Goal: Task Accomplishment & Management: Use online tool/utility

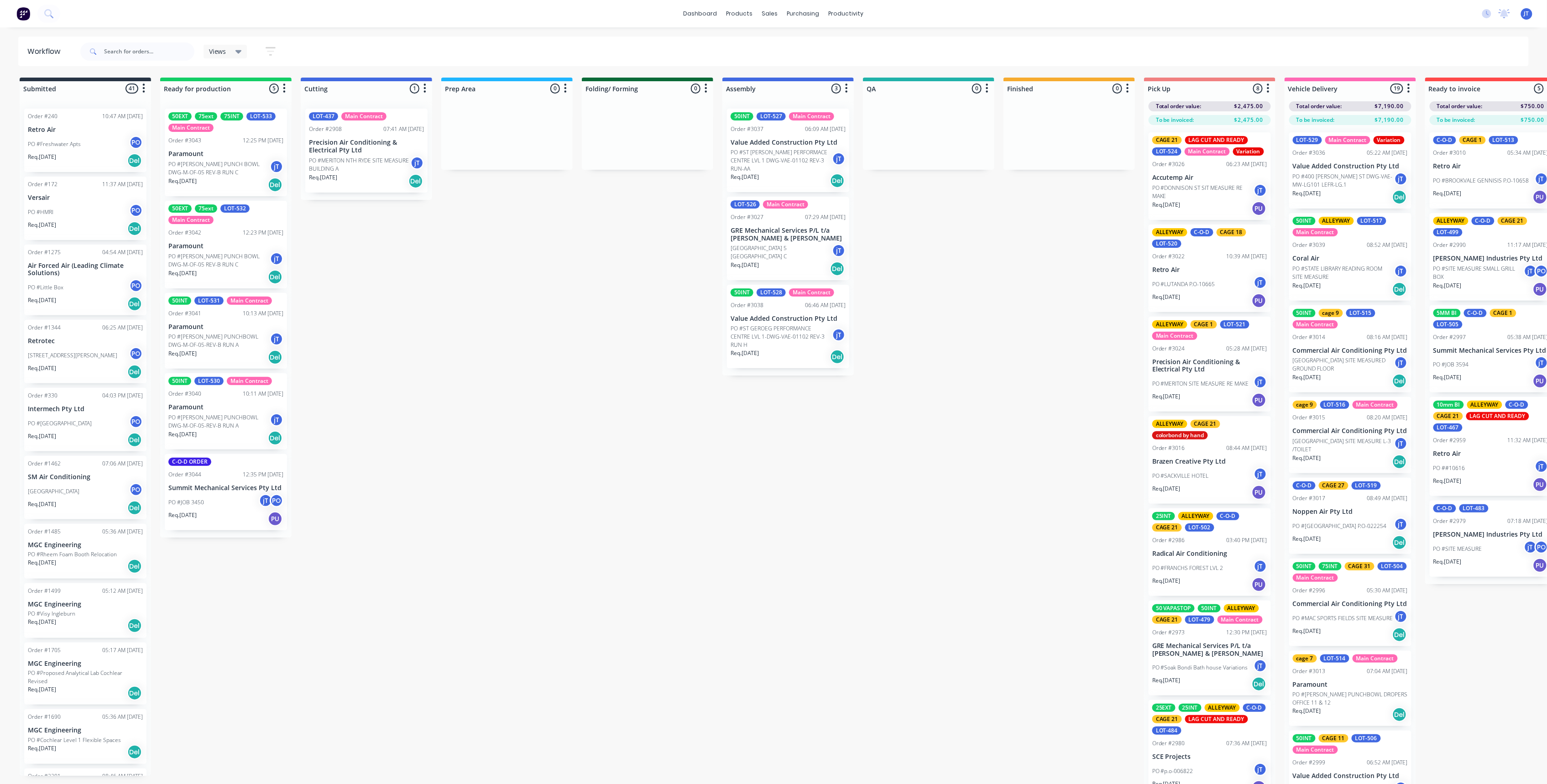
click at [261, 486] on p "Summit Mechanical Services Pty Ltd" at bounding box center [226, 488] width 115 height 8
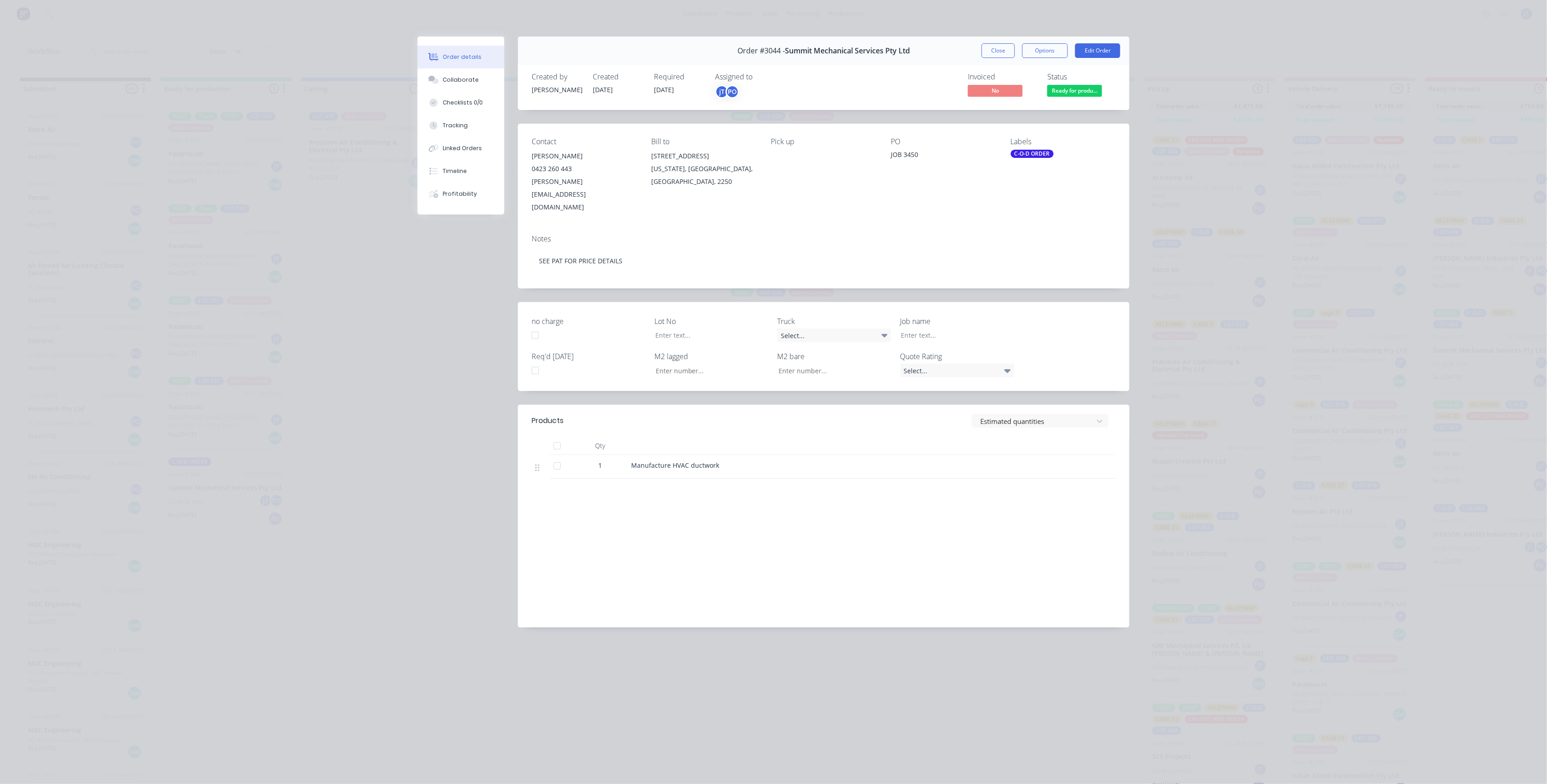
click at [1034, 156] on div "C-O-D ORDER" at bounding box center [1032, 154] width 43 height 8
click at [1068, 176] on input "text" at bounding box center [1086, 179] width 95 height 18
type input "LOT-525"
click at [1057, 227] on div "LOT-525 edit" at bounding box center [1079, 234] width 118 height 18
click at [732, 329] on div at bounding box center [705, 335] width 114 height 13
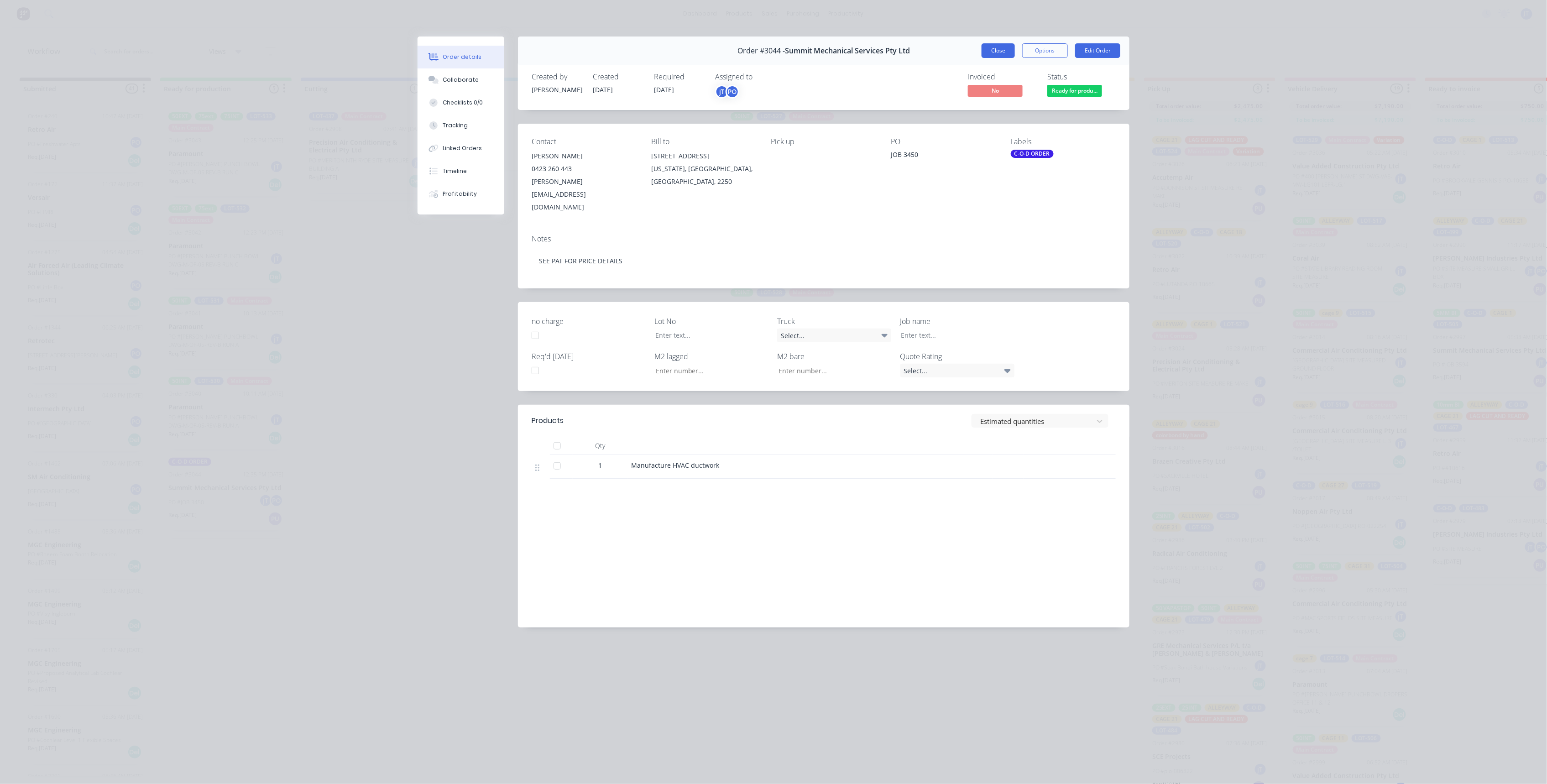
click at [990, 42] on div "Order #3044 - Summit Mechanical Services Pty Ltd Close Options Edit Order" at bounding box center [823, 51] width 611 height 29
click at [990, 44] on button "Close" at bounding box center [998, 51] width 33 height 14
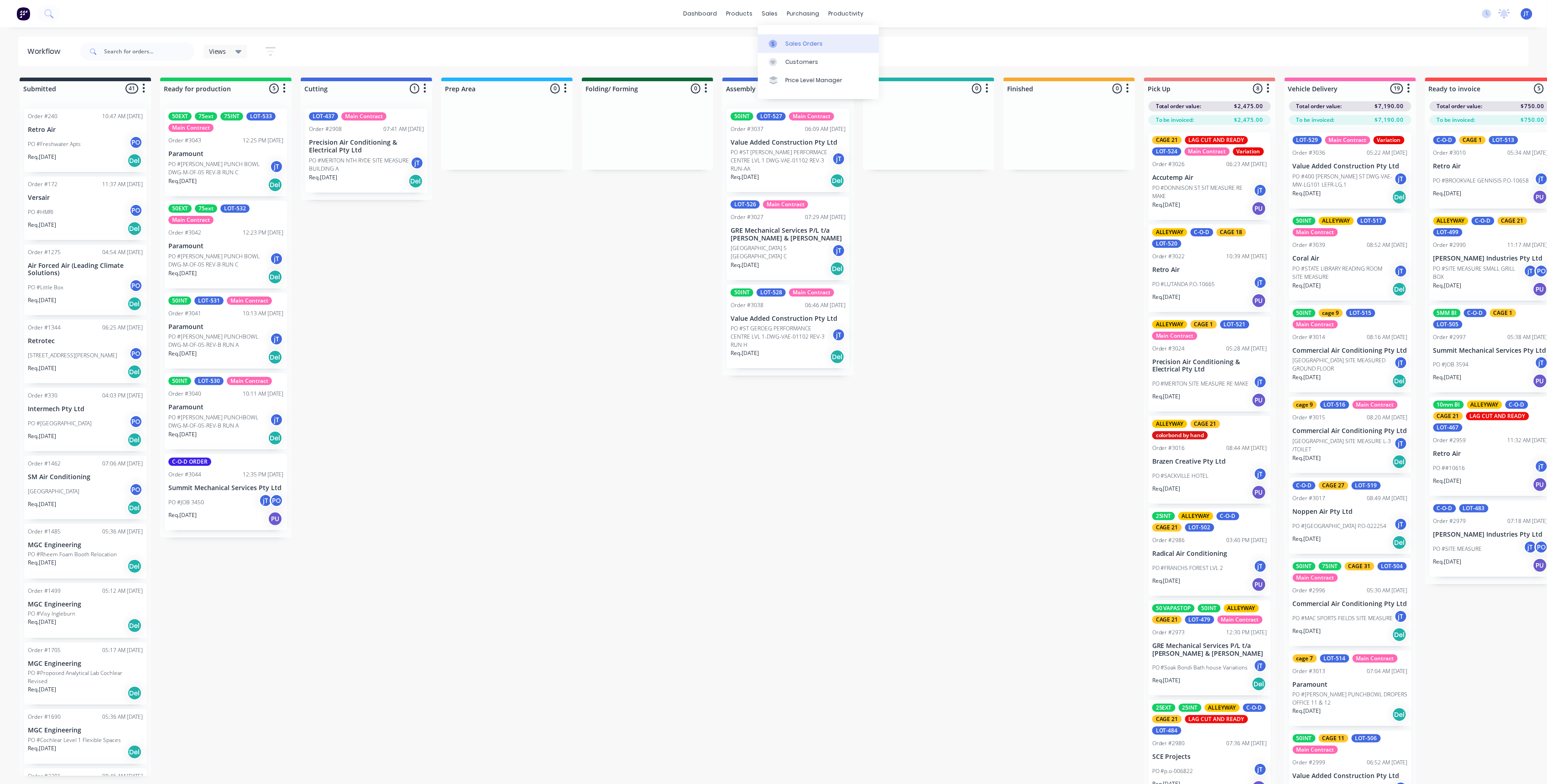
click at [794, 42] on div "Sales Orders" at bounding box center [804, 44] width 37 height 8
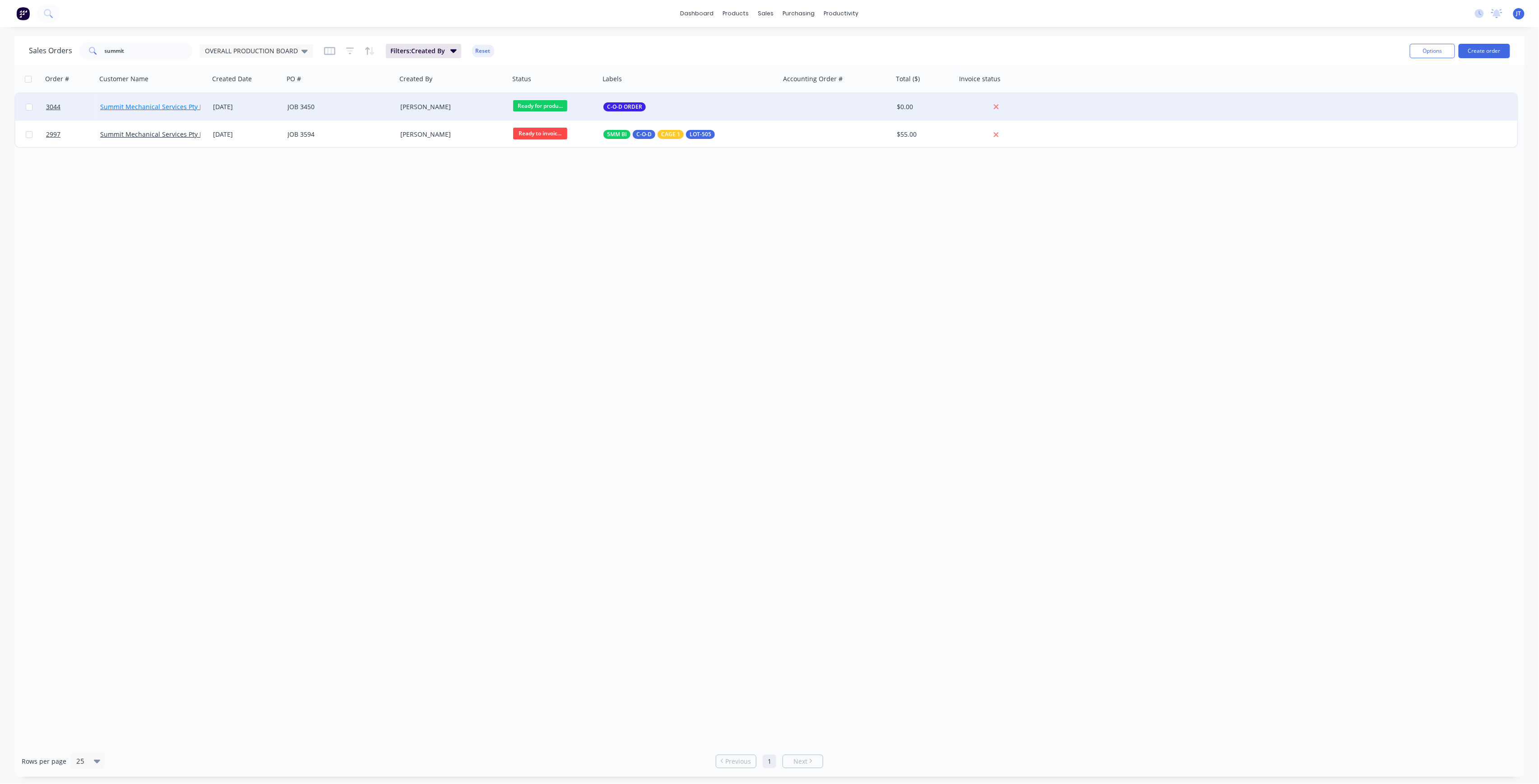
click at [156, 103] on link "Summit Mechanical Services Pty Ltd" at bounding box center [155, 106] width 109 height 8
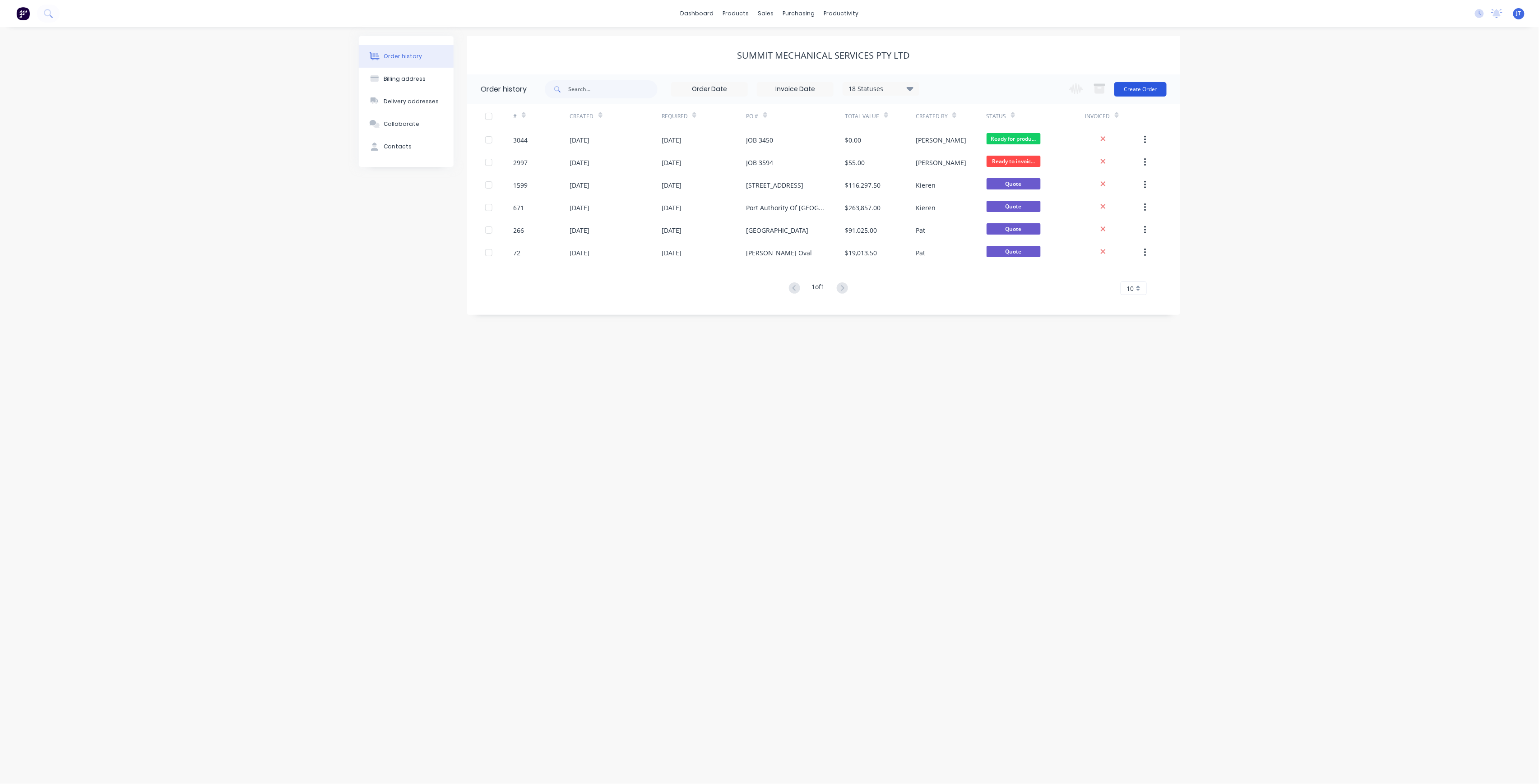
click at [1142, 89] on button "Create Order" at bounding box center [1141, 89] width 53 height 14
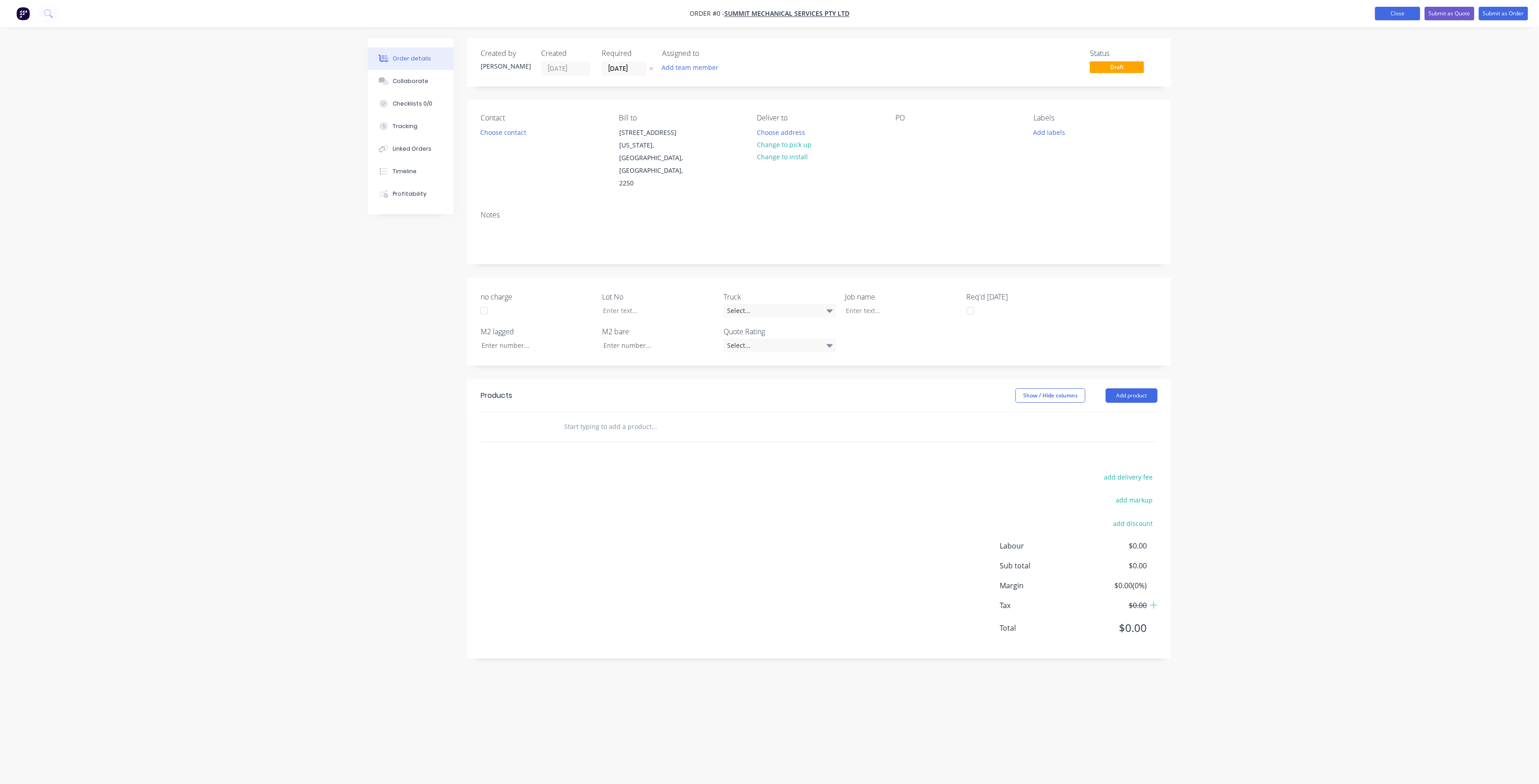
click at [1396, 16] on button "Close" at bounding box center [1398, 13] width 45 height 14
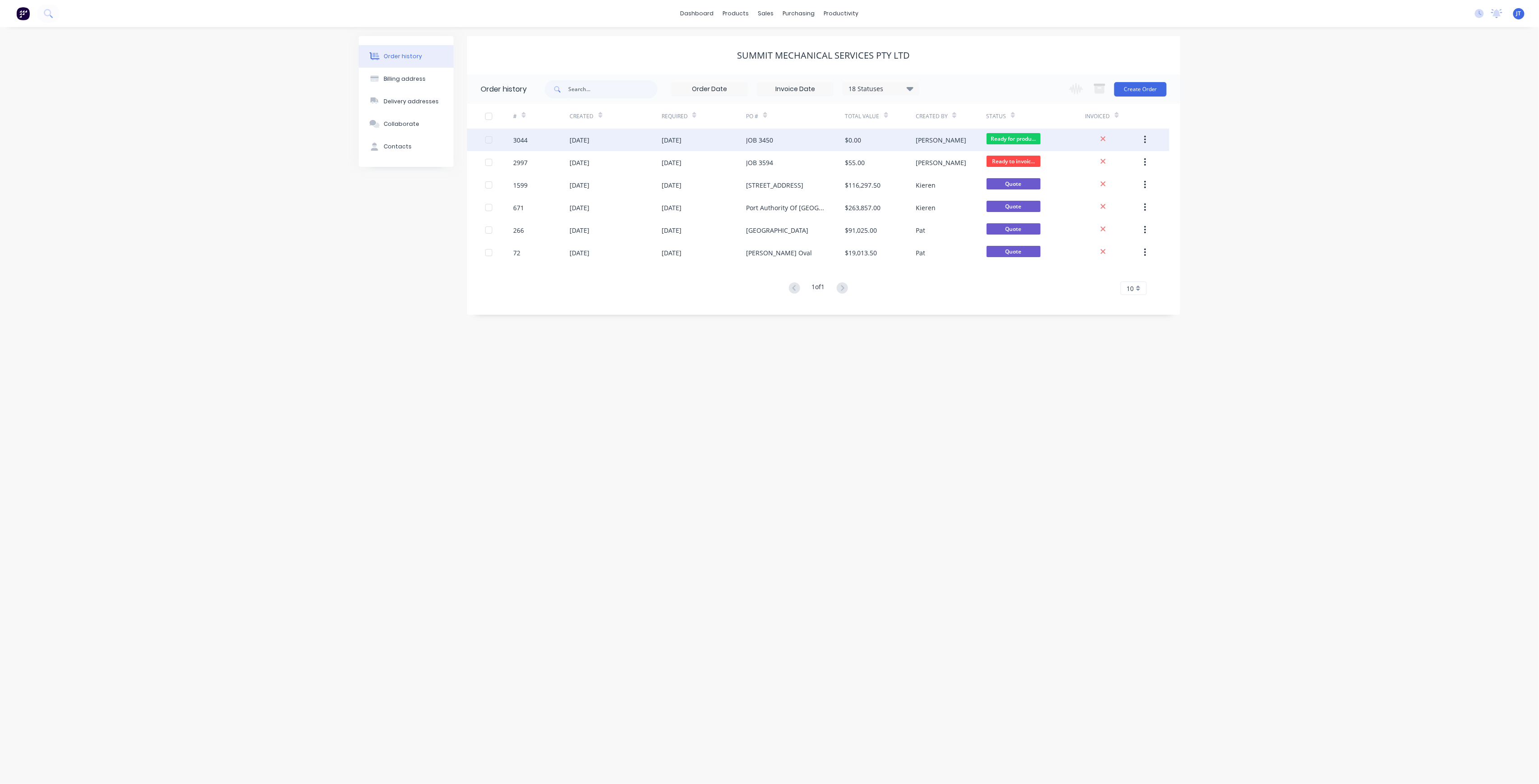
click at [955, 139] on div "[PERSON_NAME]" at bounding box center [951, 140] width 70 height 23
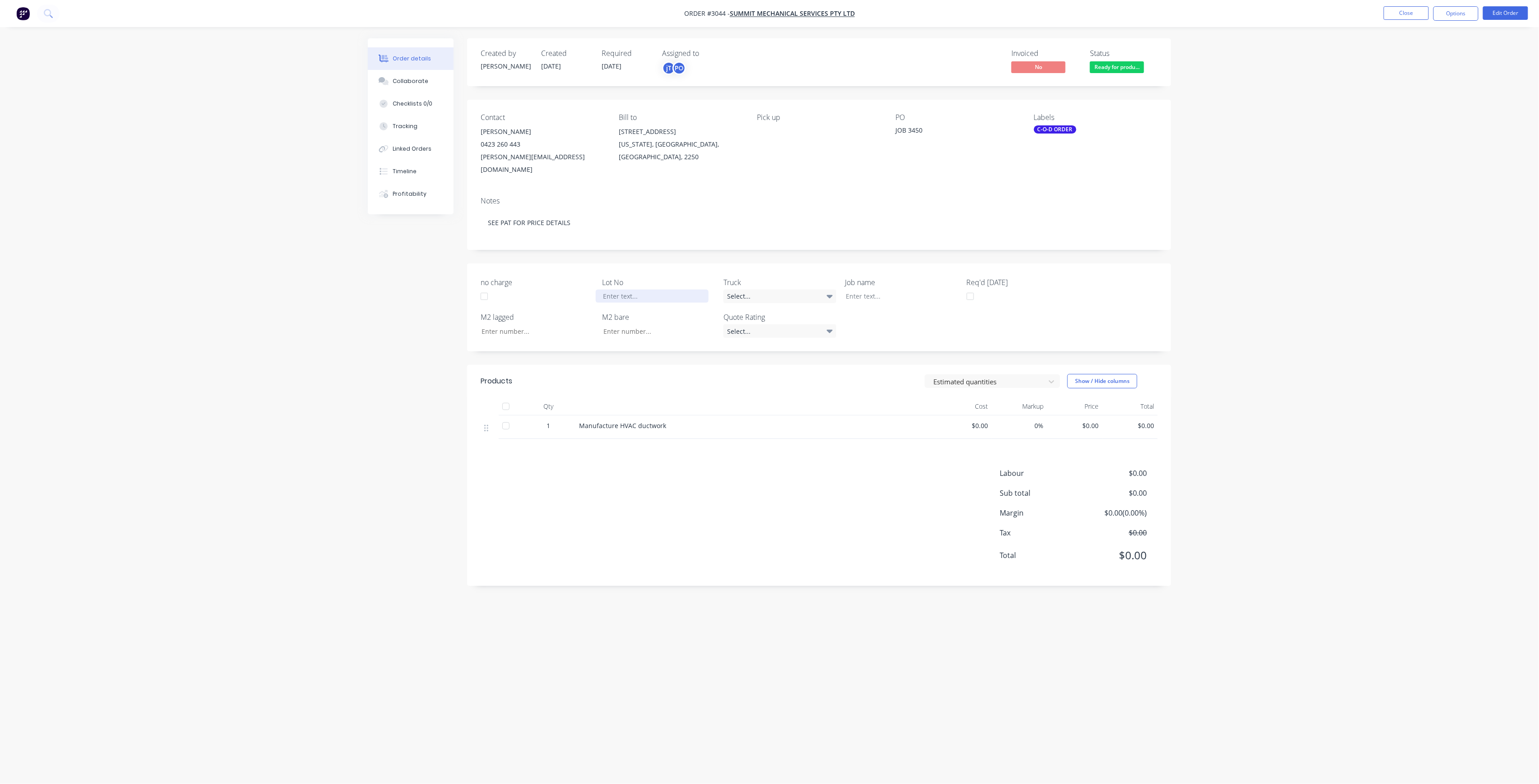
click at [648, 290] on div at bounding box center [652, 296] width 113 height 13
click at [1066, 133] on div "C-O-D ORDER" at bounding box center [1055, 130] width 42 height 8
click at [1096, 159] on input "text" at bounding box center [1109, 155] width 94 height 18
type input "LOT-525"
click at [1075, 210] on div "LOT-525" at bounding box center [1072, 208] width 29 height 10
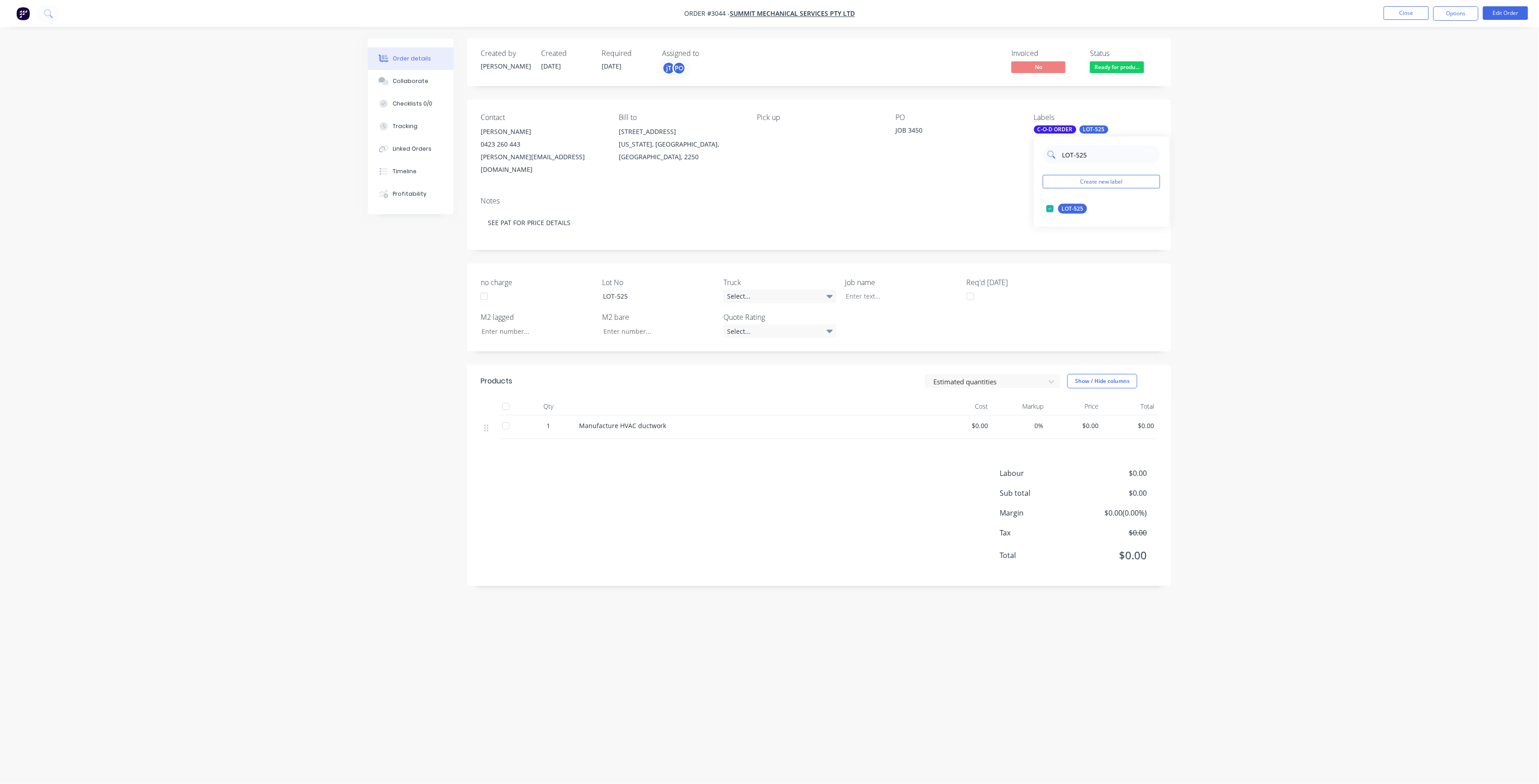
drag, startPoint x: 1098, startPoint y: 162, endPoint x: 1053, endPoint y: 162, distance: 45.0
click at [1053, 162] on div "LOT-525" at bounding box center [1102, 155] width 117 height 18
click at [888, 290] on div at bounding box center [895, 296] width 113 height 13
click at [1416, 18] on button "Close" at bounding box center [1406, 13] width 45 height 14
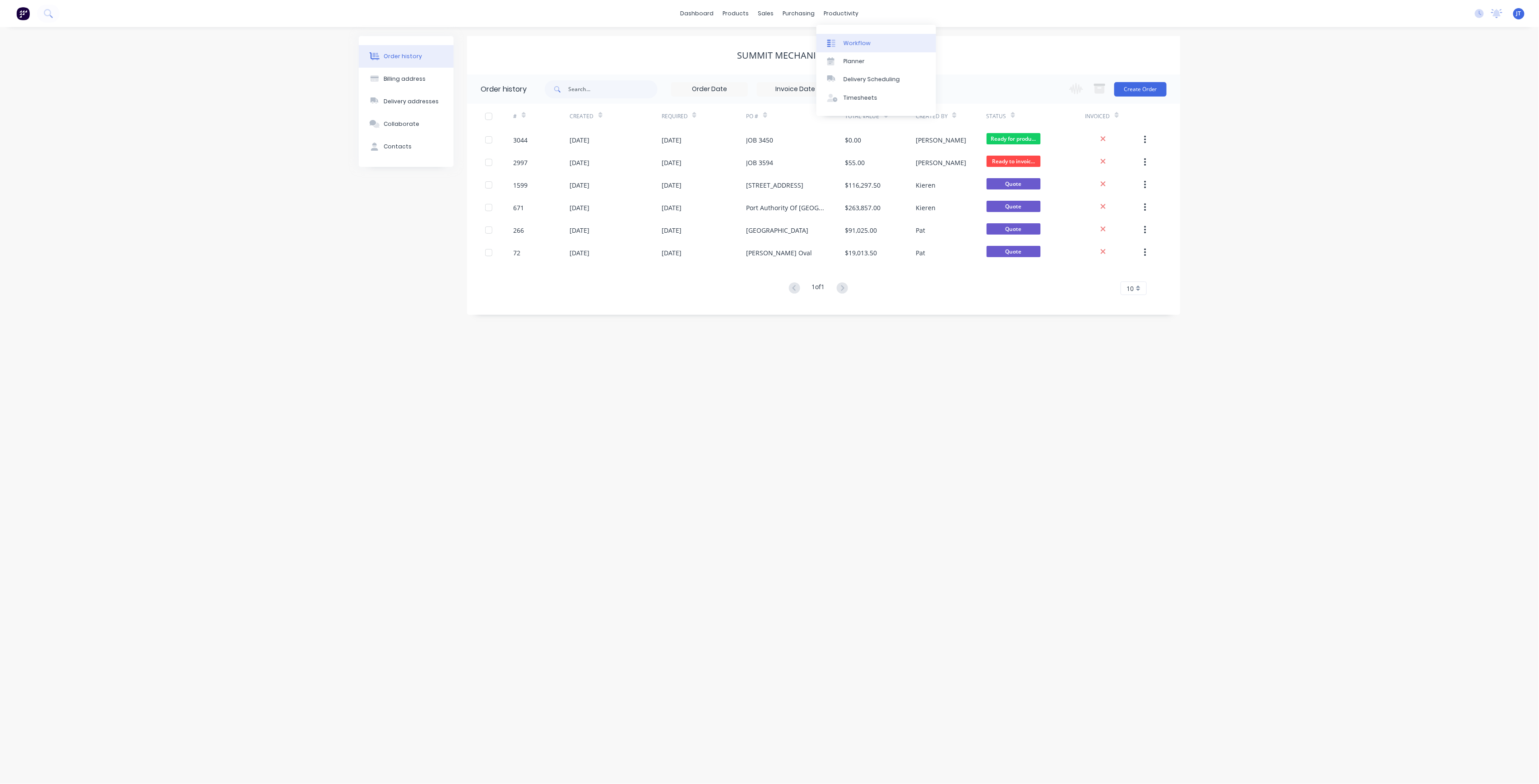
click at [864, 41] on div "Workflow" at bounding box center [857, 44] width 27 height 8
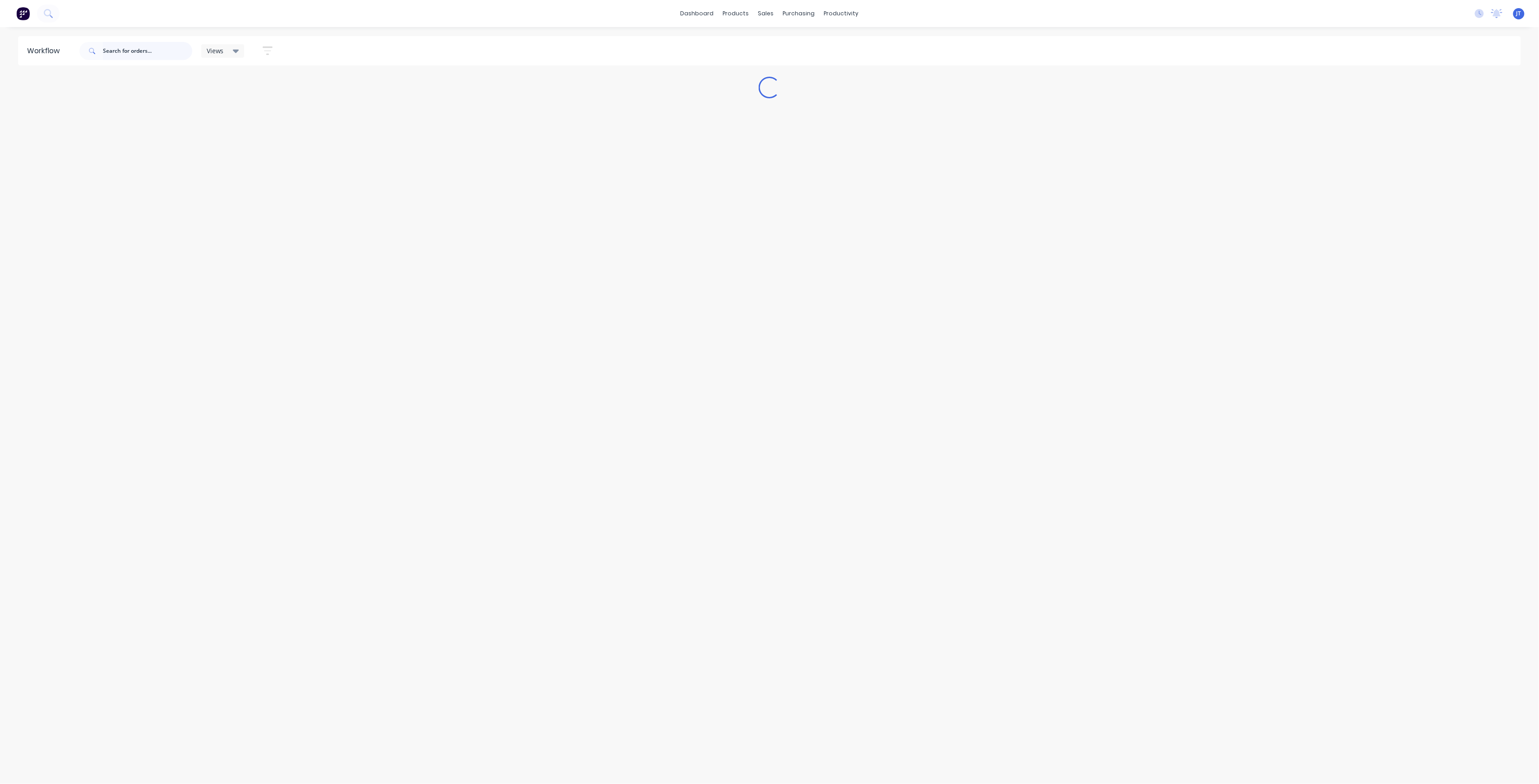
click at [164, 58] on input "text" at bounding box center [148, 51] width 90 height 18
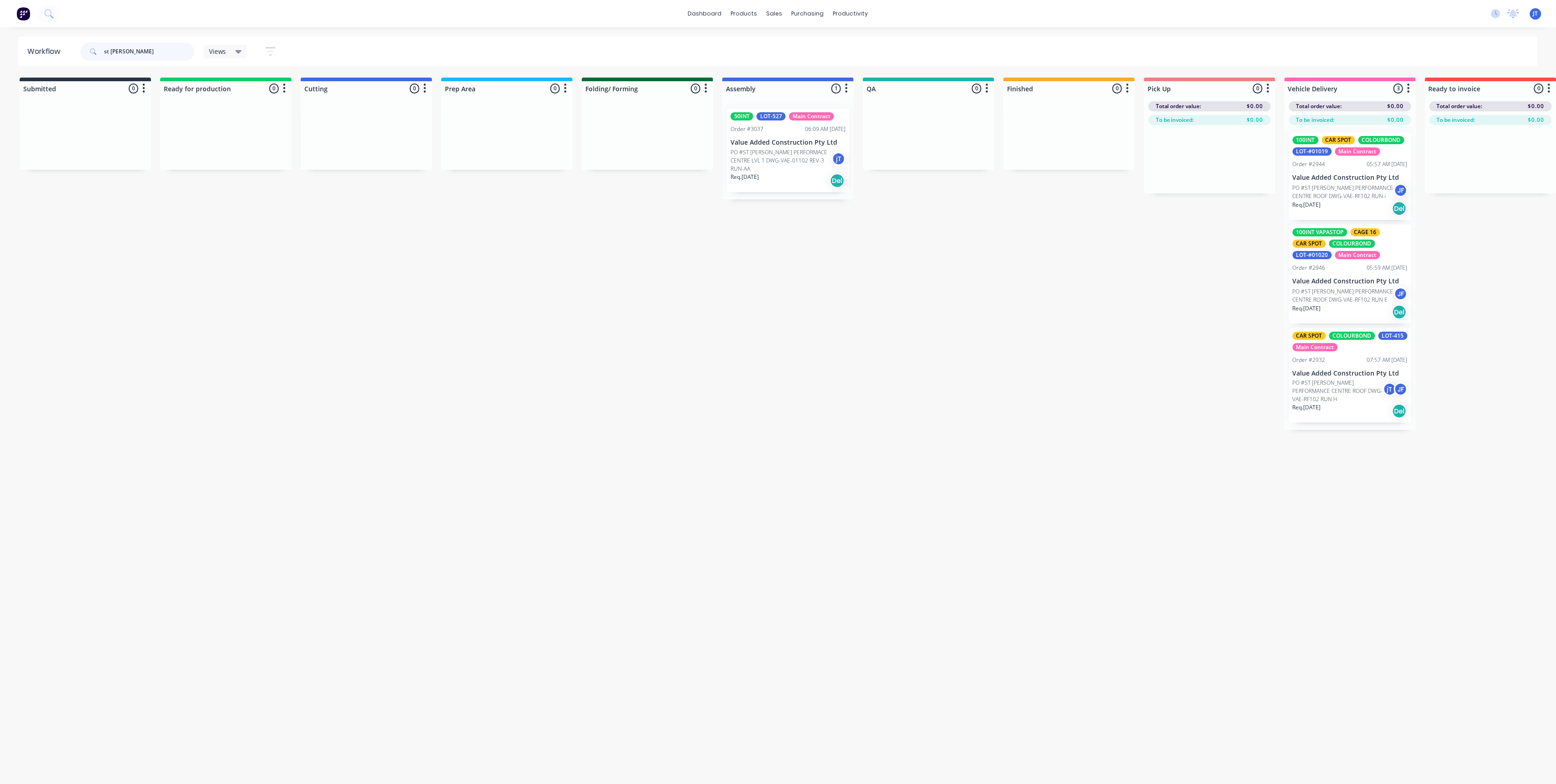
type input "st [PERSON_NAME]"
drag, startPoint x: 141, startPoint y: 50, endPoint x: 99, endPoint y: 57, distance: 42.6
click at [99, 57] on div "st [PERSON_NAME]" at bounding box center [137, 51] width 114 height 18
